Goal: Task Accomplishment & Management: Complete application form

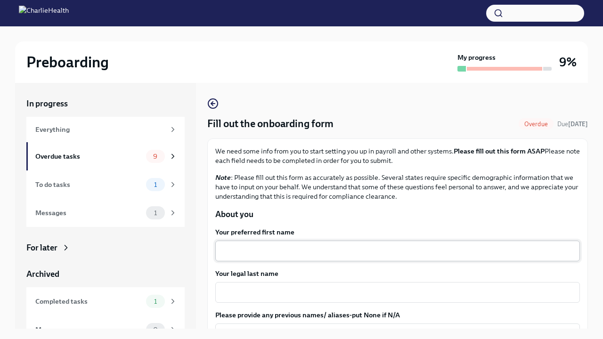
click at [242, 254] on textarea "Your preferred first name" at bounding box center [397, 250] width 353 height 11
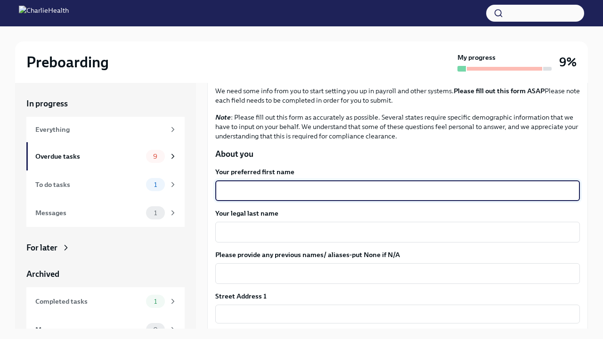
scroll to position [69, 0]
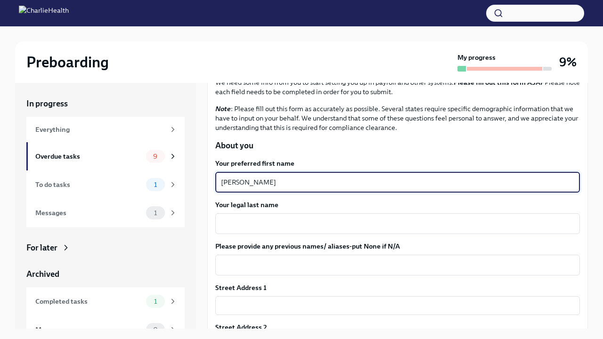
type textarea "[PERSON_NAME]"
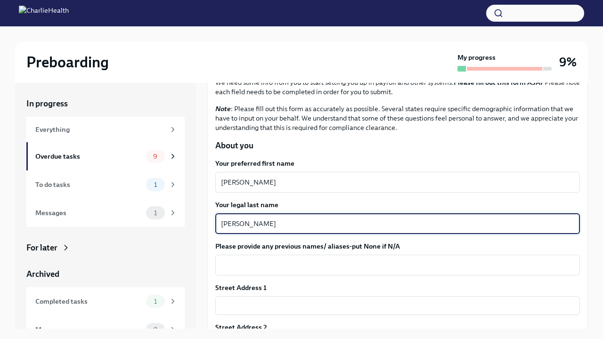
type textarea "[PERSON_NAME]"
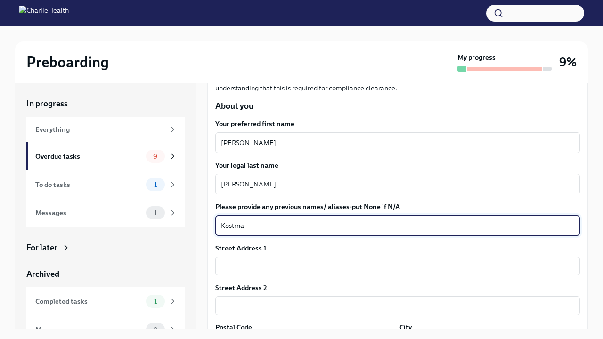
scroll to position [117, 0]
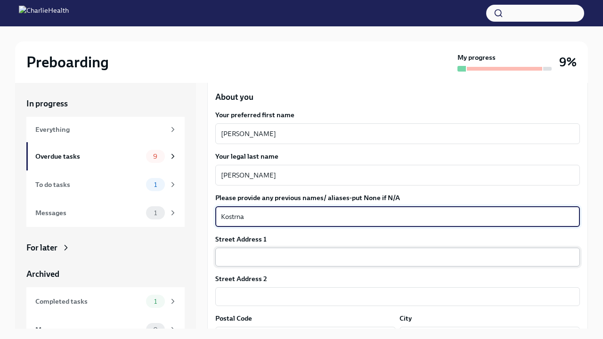
type textarea "Kostrna"
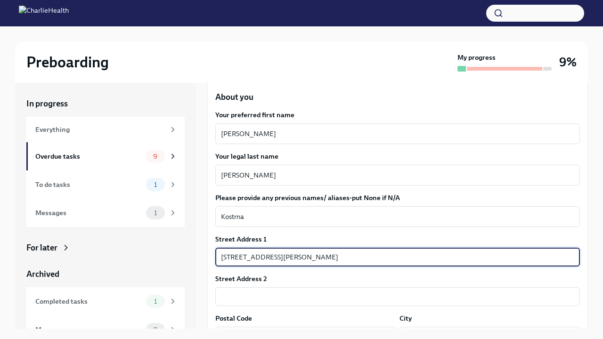
type input "[STREET_ADDRESS][PERSON_NAME]"
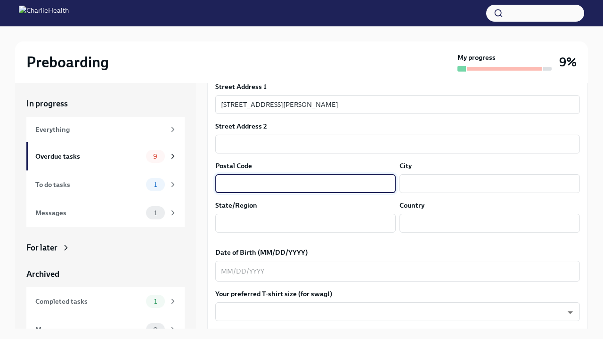
scroll to position [270, 0]
type input "97527"
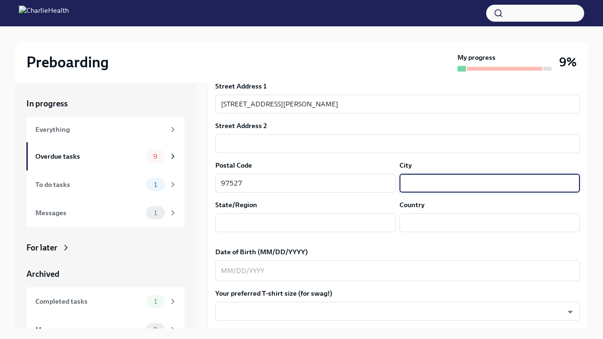
type input "g"
type input "Grants Pass"
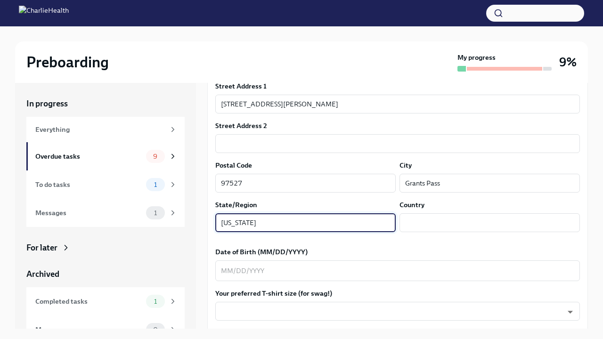
type input "[US_STATE]"
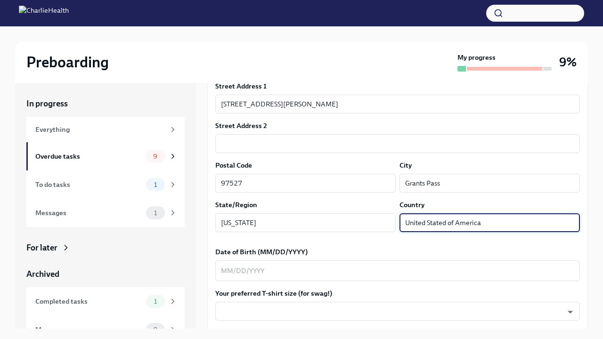
type input "United Stated of America"
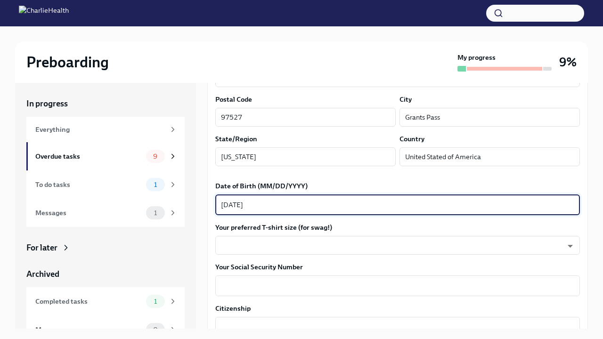
type textarea "[DATE]"
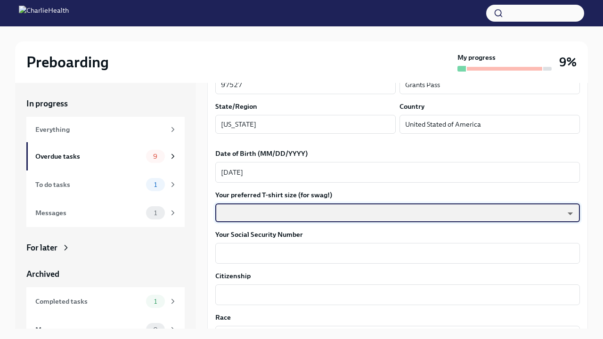
scroll to position [376, 0]
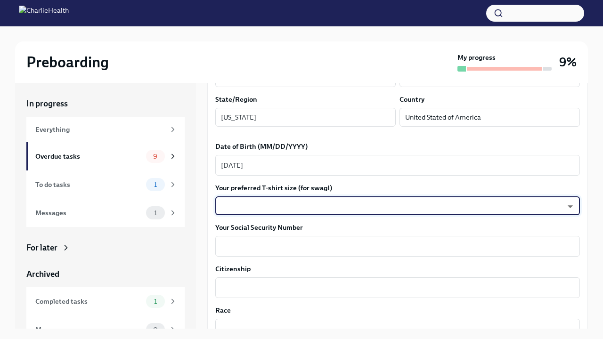
click at [308, 202] on body "Preboarding My progress 9% In progress Everything Overdue tasks 9 To do tasks 1…" at bounding box center [301, 177] width 603 height 355
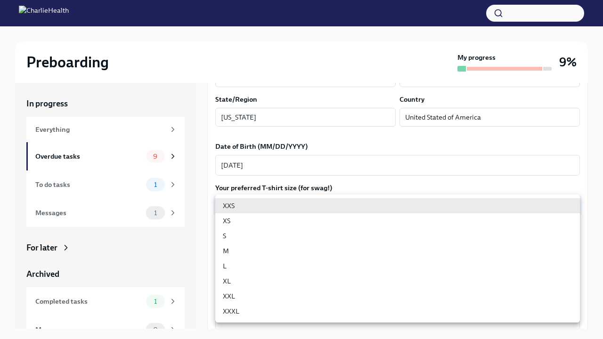
click at [250, 250] on li "M" at bounding box center [397, 251] width 365 height 15
type input "wd3N6mQyWZ"
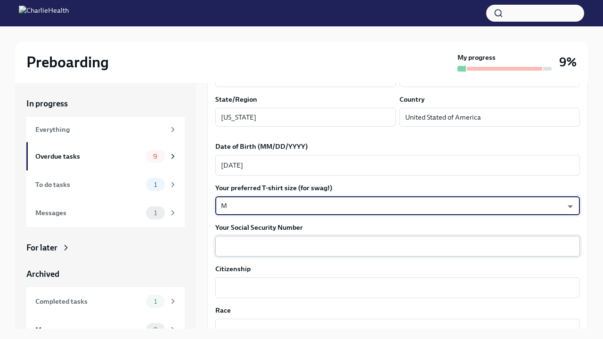
click at [239, 243] on textarea "Your Social Security Number" at bounding box center [397, 246] width 353 height 11
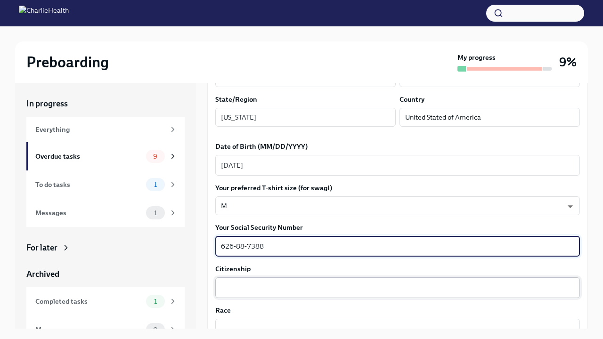
type textarea "626-88-7388"
click at [233, 288] on textarea "Citizenship" at bounding box center [397, 287] width 353 height 11
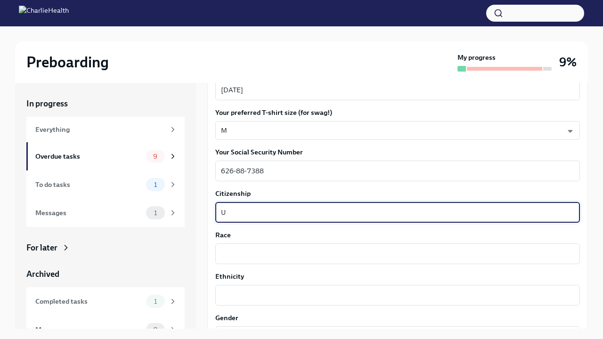
scroll to position [452, 0]
click at [222, 213] on textarea "[GEOGRAPHIC_DATA]" at bounding box center [397, 211] width 353 height 11
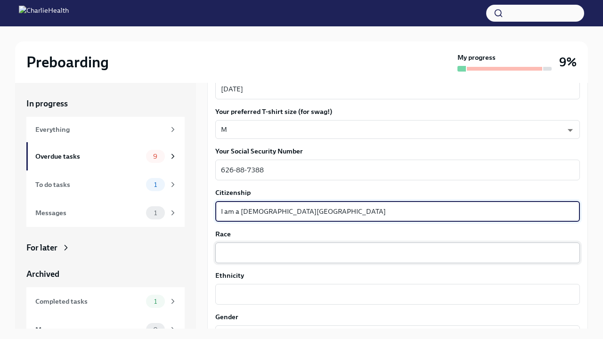
type textarea "I am a [DEMOGRAPHIC_DATA][GEOGRAPHIC_DATA]"
click at [230, 252] on textarea "Race" at bounding box center [397, 252] width 353 height 11
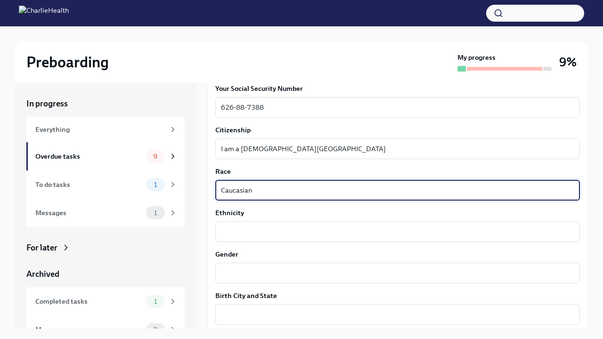
type textarea "Caucasian"
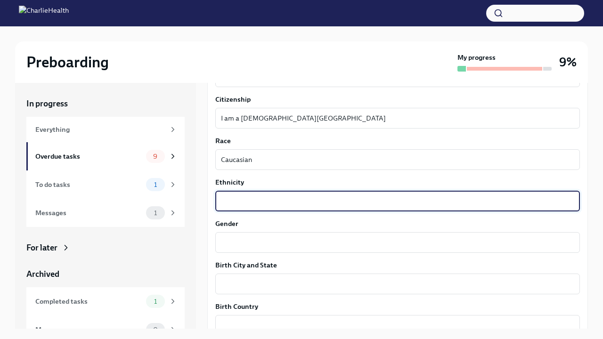
scroll to position [560, 0]
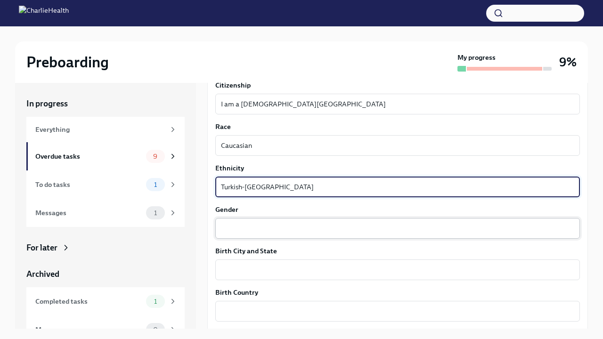
type textarea "Turkish-[GEOGRAPHIC_DATA]"
click at [247, 231] on textarea "Gender" at bounding box center [397, 228] width 353 height 11
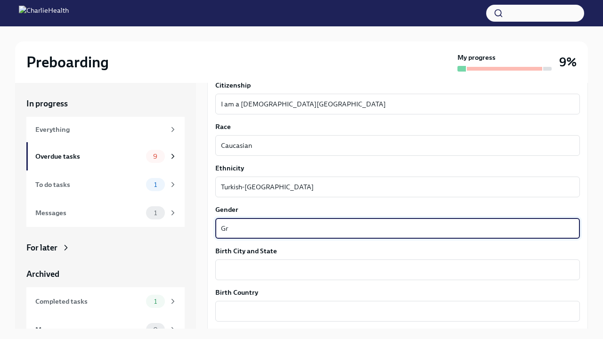
type textarea "G"
type textarea "[DEMOGRAPHIC_DATA]"
click at [256, 267] on textarea "Birth City and State" at bounding box center [397, 269] width 353 height 11
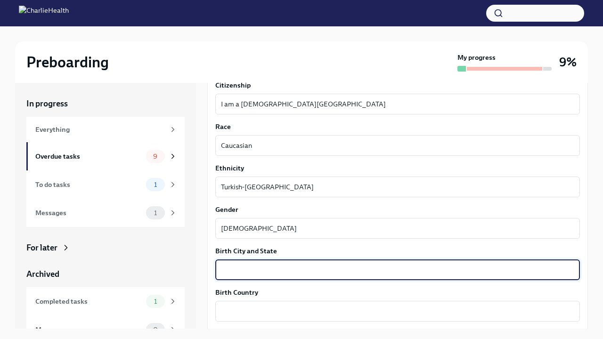
scroll to position [580, 0]
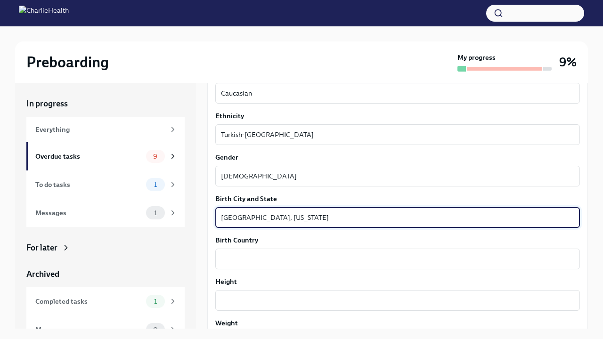
type textarea "[GEOGRAPHIC_DATA], [US_STATE]"
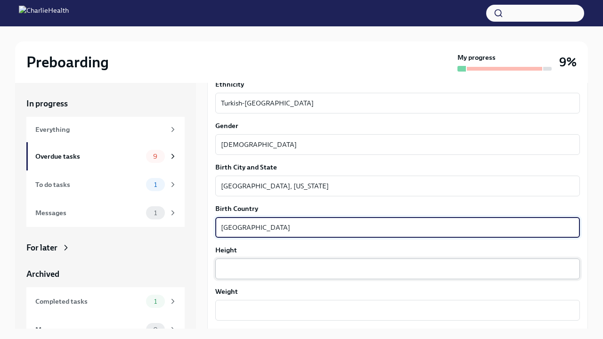
scroll to position [643, 0]
type textarea "[GEOGRAPHIC_DATA]"
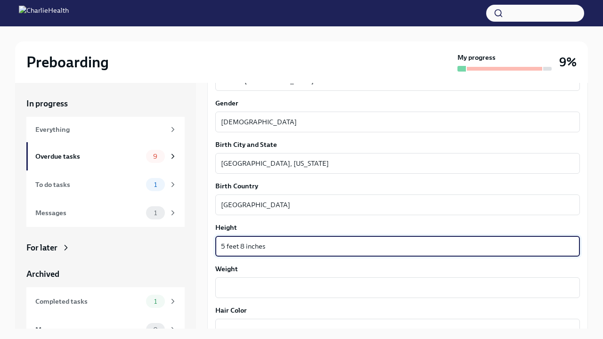
scroll to position [668, 0]
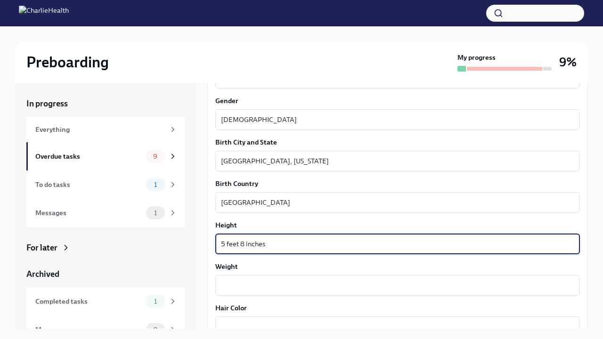
type textarea "5 feet 8 inches"
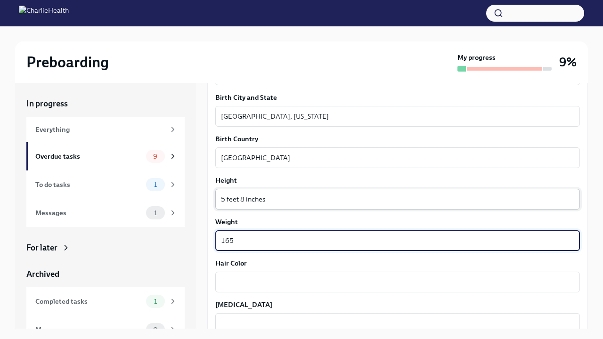
scroll to position [717, 0]
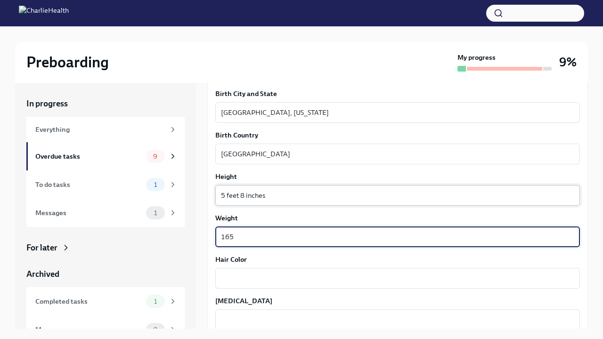
type textarea "165"
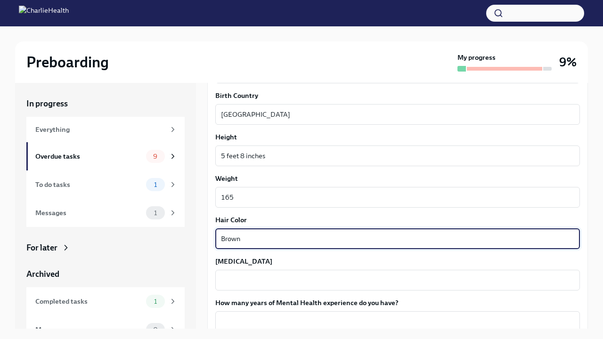
type textarea "Brown"
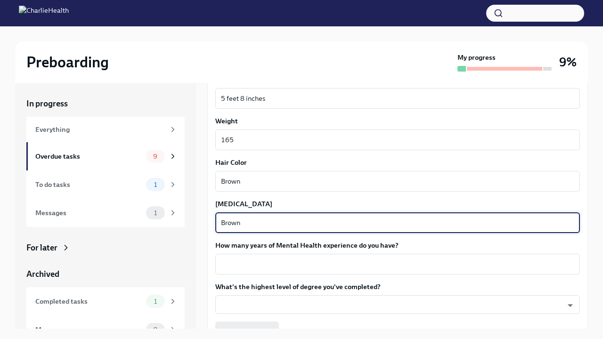
scroll to position [815, 0]
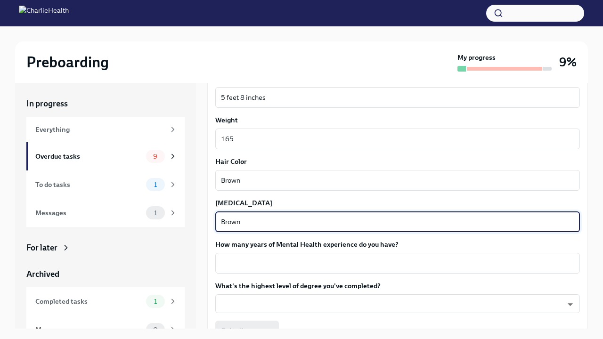
type textarea "Brown"
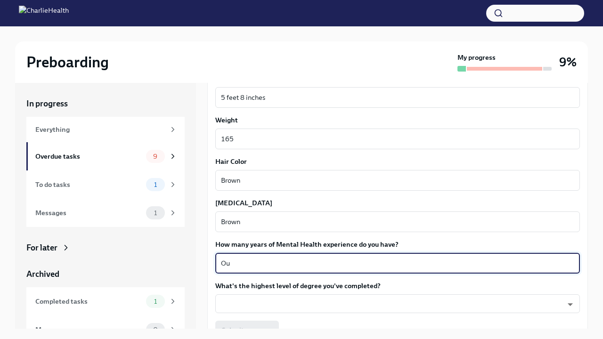
type textarea "O"
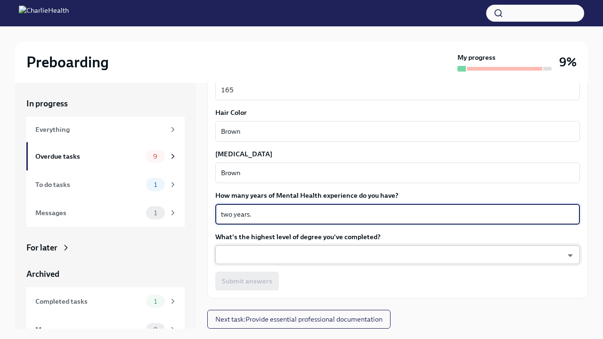
scroll to position [864, 0]
type textarea "two years."
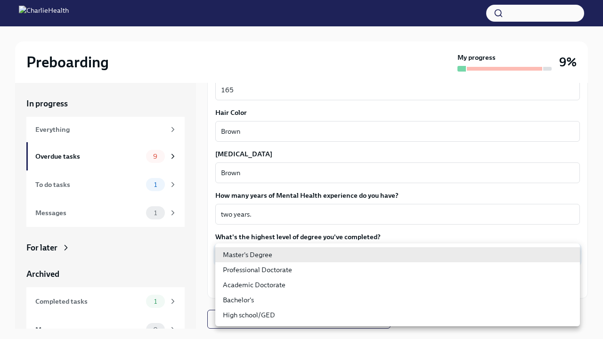
click at [282, 258] on body "Preboarding My progress 9% In progress Everything Overdue tasks 9 To do tasks 1…" at bounding box center [301, 177] width 603 height 355
click at [282, 258] on li "Master's Degree" at bounding box center [397, 254] width 365 height 15
type input "2vBr-ghkD"
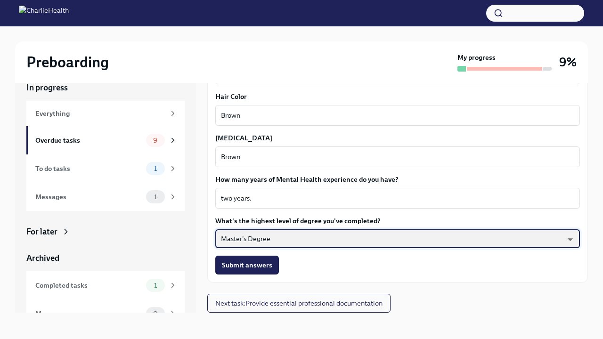
scroll to position [16, 0]
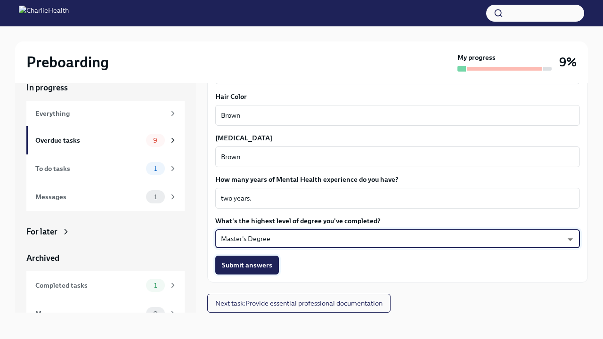
click at [234, 269] on span "Submit answers" at bounding box center [247, 264] width 50 height 9
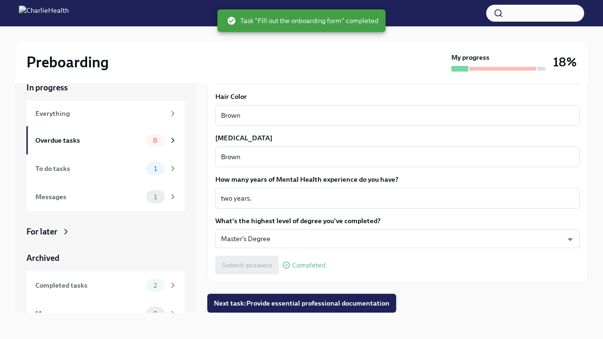
click at [275, 305] on span "Next task : Provide essential professional documentation" at bounding box center [302, 303] width 176 height 9
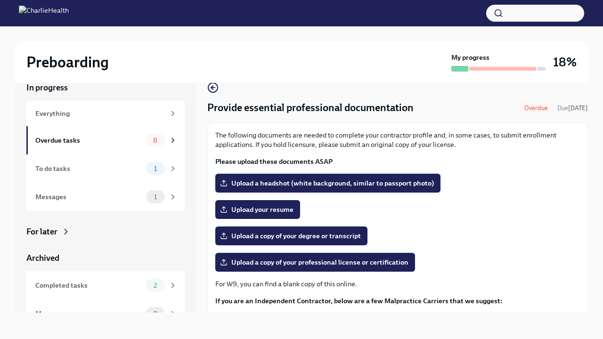
click at [261, 184] on span "Upload a headshot (white background, similar to passport photo)" at bounding box center [328, 183] width 212 height 9
click at [0, 0] on input "Upload a headshot (white background, similar to passport photo)" at bounding box center [0, 0] width 0 height 0
click at [275, 187] on span "Upload a headshot (white background, similar to passport photo)" at bounding box center [328, 183] width 212 height 9
click at [0, 0] on input "Upload a headshot (white background, similar to passport photo)" at bounding box center [0, 0] width 0 height 0
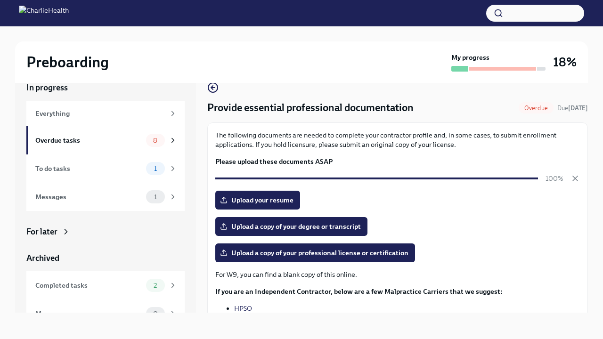
scroll to position [23, 0]
